Goal: Information Seeking & Learning: Check status

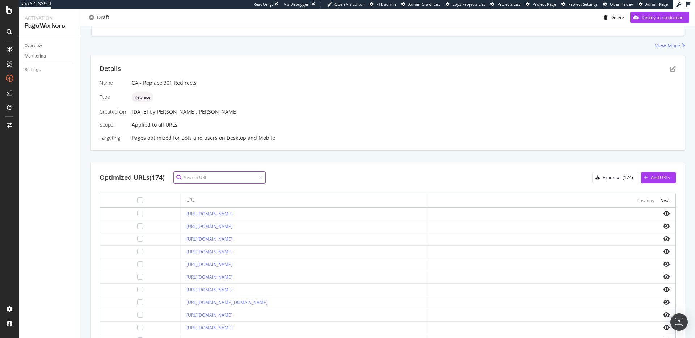
scroll to position [120, 0]
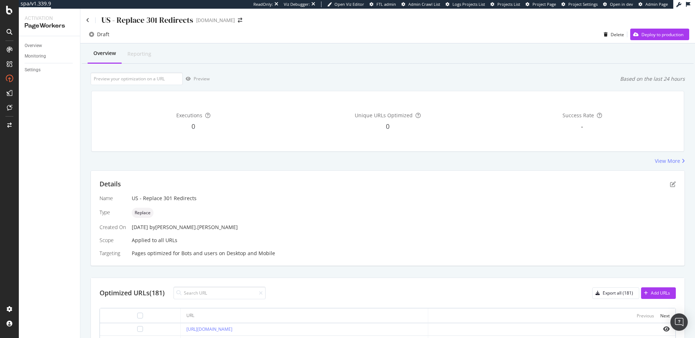
click at [403, 58] on div "Overview Reporting" at bounding box center [388, 54] width 612 height 20
click at [380, 62] on div "Overview Reporting" at bounding box center [388, 54] width 612 height 20
click at [338, 42] on div "Draft Delete Deploy to production" at bounding box center [387, 36] width 615 height 14
click at [295, 76] on div "Preview Based on the last 24 hours" at bounding box center [388, 78] width 595 height 13
click at [263, 65] on div "Overview Reporting Preview Based on the last 24 hours Executions 0 Unique URLs …" at bounding box center [387, 295] width 615 height 505
